Goal: Task Accomplishment & Management: Use online tool/utility

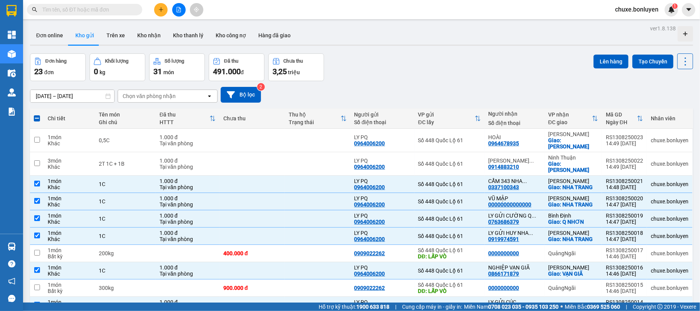
scroll to position [86, 0]
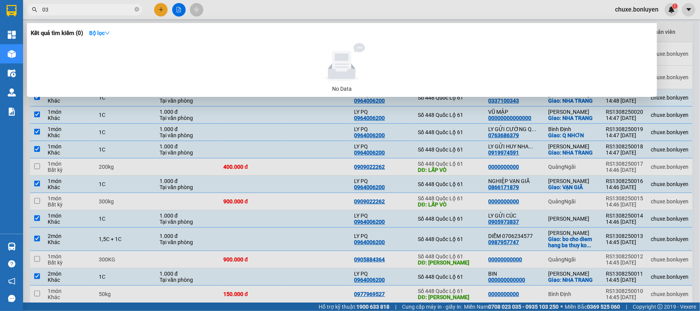
type input "0"
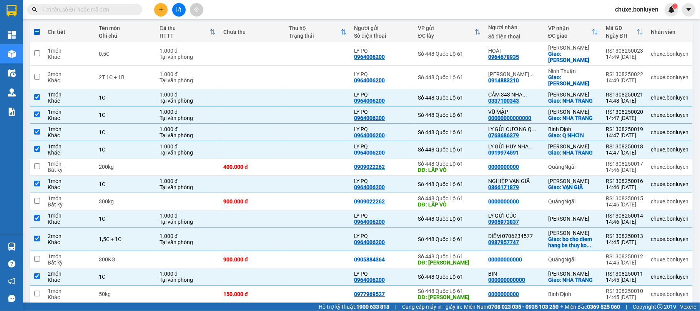
click at [117, 7] on input "text" at bounding box center [87, 9] width 91 height 8
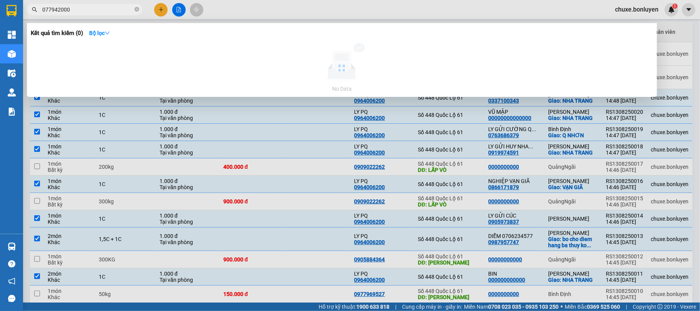
type input "0779420003"
drag, startPoint x: 124, startPoint y: 13, endPoint x: 13, endPoint y: 20, distance: 111.6
click at [13, 20] on section "Kết quả tìm kiếm ( 0 ) Bộ lọc No Data 0779420003 chuxe.bonluyen 1 Tổng Quan Kho…" at bounding box center [350, 155] width 700 height 311
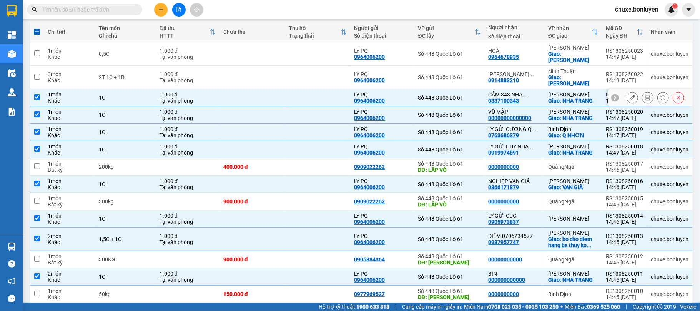
drag, startPoint x: 56, startPoint y: 86, endPoint x: 51, endPoint y: 109, distance: 23.5
click at [57, 98] on div "Khác" at bounding box center [69, 101] width 43 height 6
checkbox input "false"
click at [52, 106] on td "1 món Khác" at bounding box center [69, 114] width 51 height 17
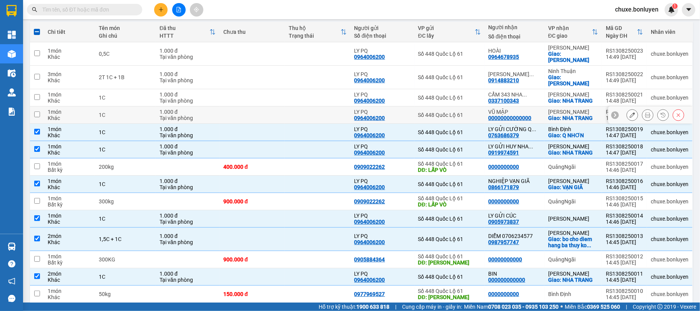
checkbox input "false"
click at [51, 126] on div "1 món" at bounding box center [69, 129] width 43 height 6
checkbox input "false"
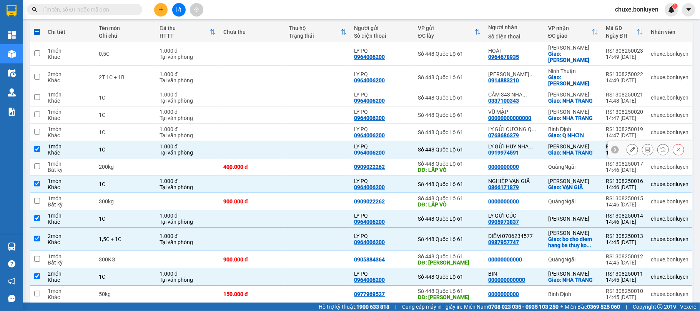
click at [50, 143] on div "1 món" at bounding box center [69, 146] width 43 height 6
checkbox input "false"
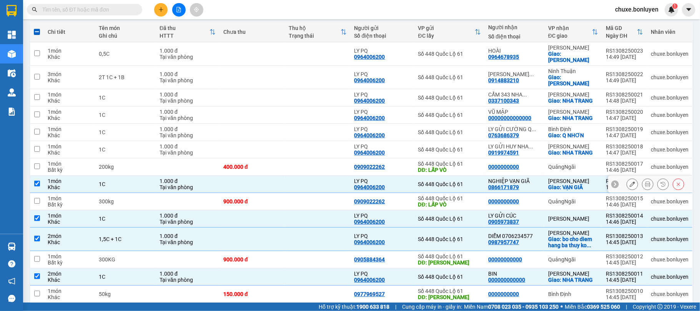
drag, startPoint x: 59, startPoint y: 177, endPoint x: 60, endPoint y: 233, distance: 55.3
click at [59, 183] on tbody "1 món Khác 0,5C 1.000 đ Tại văn phòng LY PQ 0964006200 Số [GEOGRAPHIC_DATA] 096…" at bounding box center [361, 256] width 663 height 428
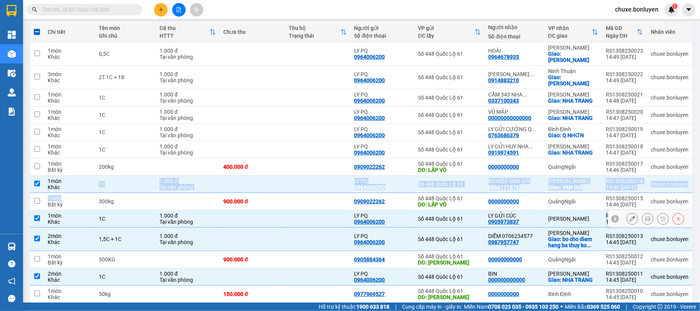
click at [59, 219] on div "Khác" at bounding box center [69, 222] width 43 height 6
checkbox input "false"
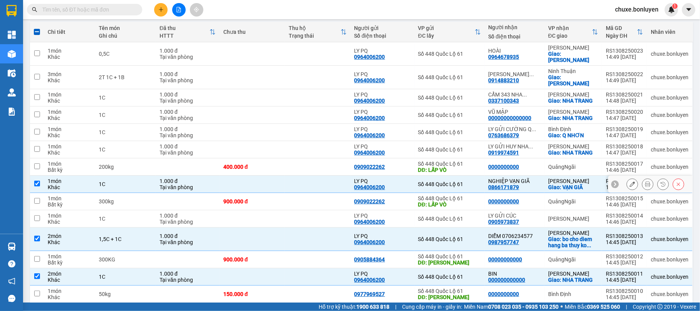
click at [62, 178] on div "1 món" at bounding box center [69, 181] width 43 height 6
checkbox input "false"
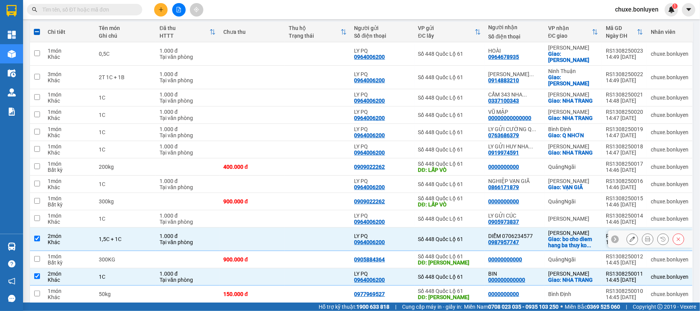
click at [65, 239] on div "Khác" at bounding box center [69, 242] width 43 height 6
checkbox input "false"
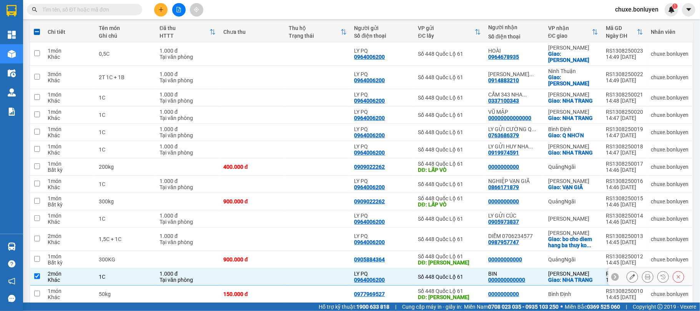
click at [52, 277] on div "Khác" at bounding box center [69, 280] width 43 height 6
checkbox input "false"
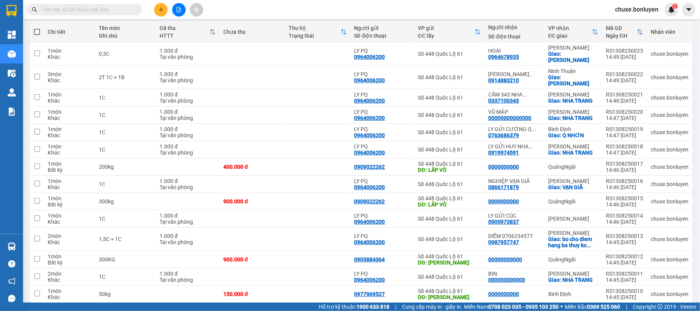
scroll to position [265, 0]
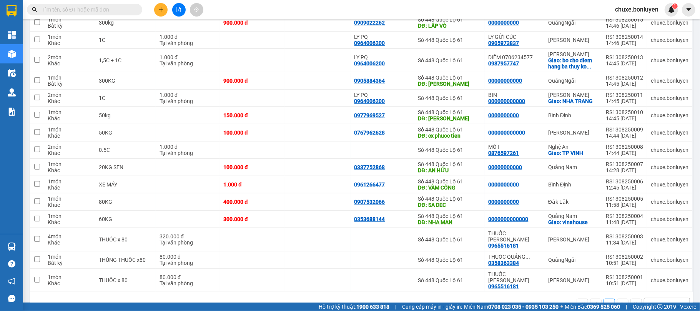
click at [665, 298] on div "100 / trang" at bounding box center [661, 304] width 35 height 12
click at [667, 298] on div "100 / trang" at bounding box center [661, 304] width 35 height 12
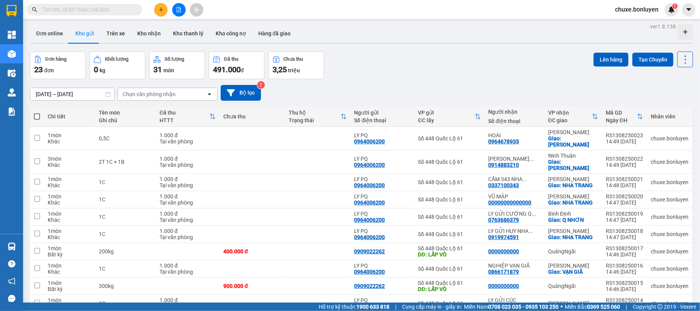
scroll to position [0, 0]
